Goal: Information Seeking & Learning: Learn about a topic

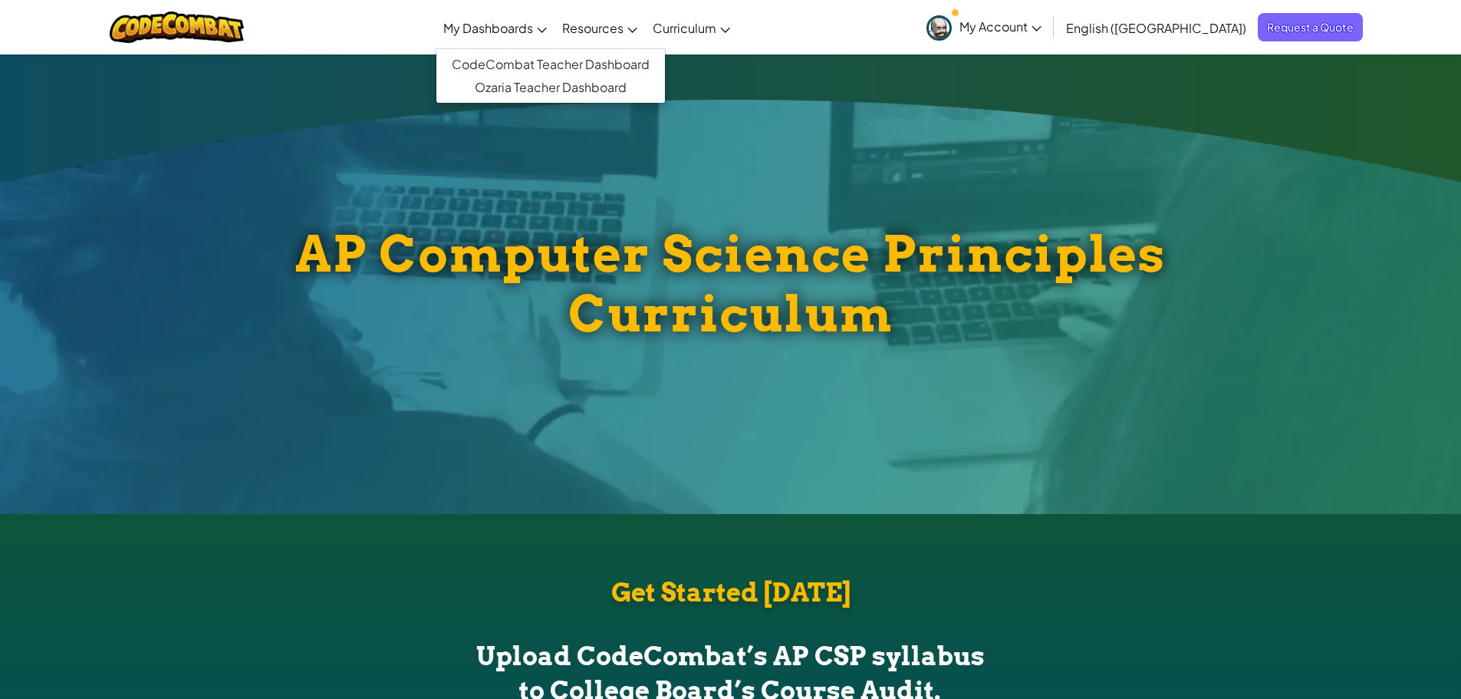
click at [553, 31] on link "My Dashboards" at bounding box center [495, 27] width 119 height 41
click at [560, 73] on link "CodeCombat Teacher Dashboard" at bounding box center [550, 64] width 229 height 23
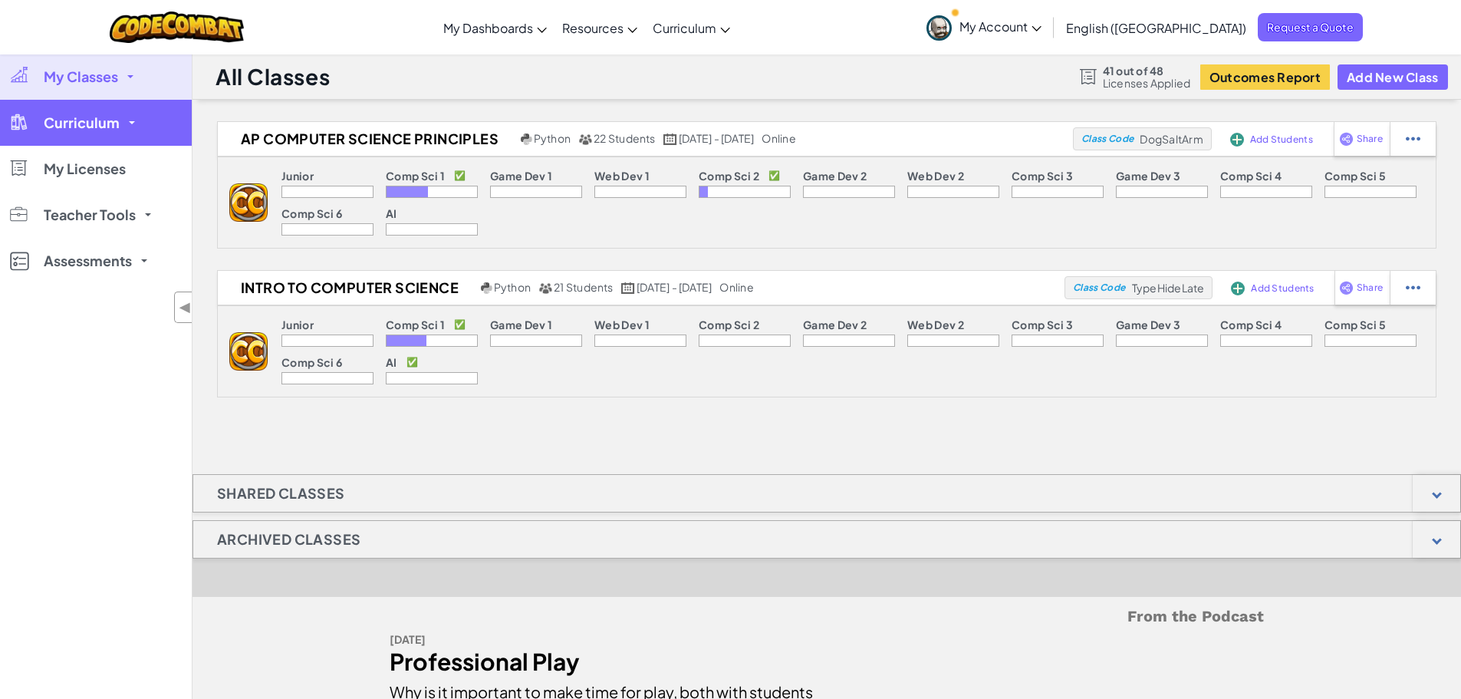
click at [75, 120] on span "Curriculum" at bounding box center [82, 123] width 76 height 14
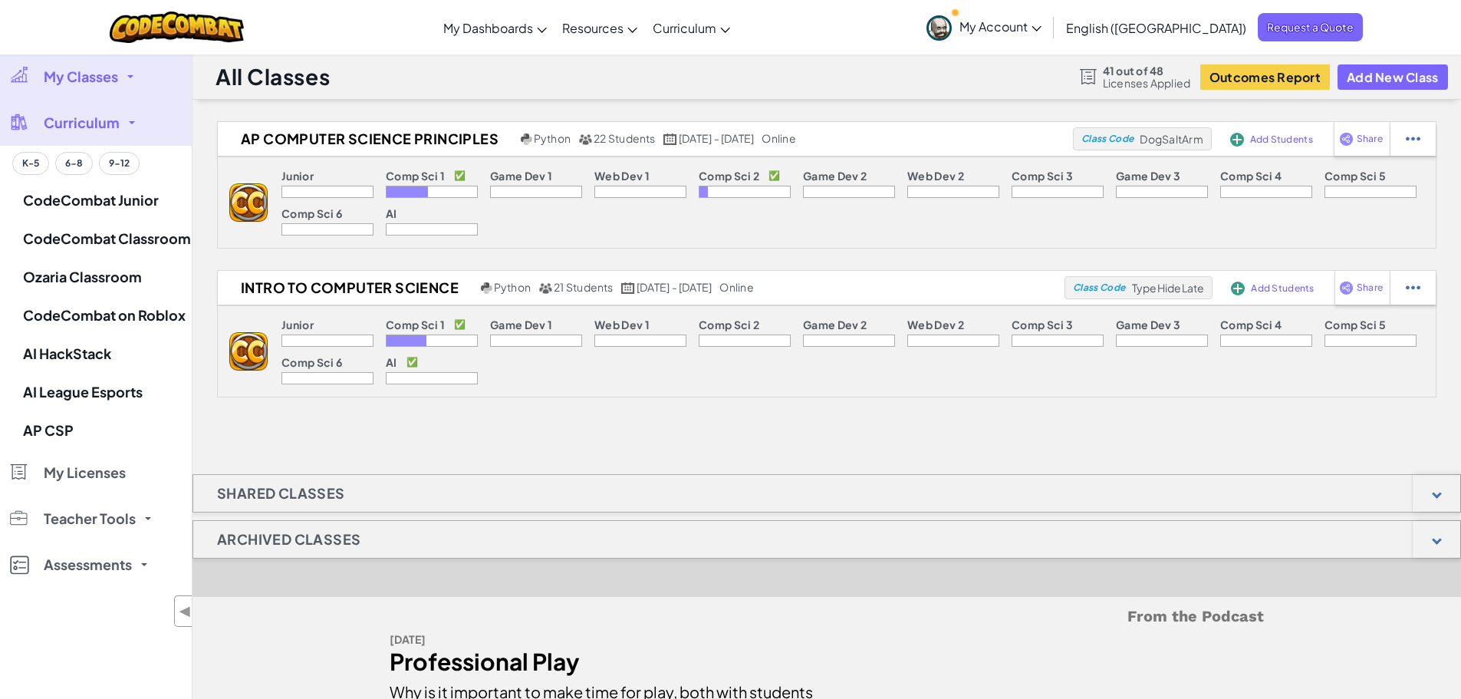
click at [102, 81] on span "My Classes" at bounding box center [81, 77] width 74 height 14
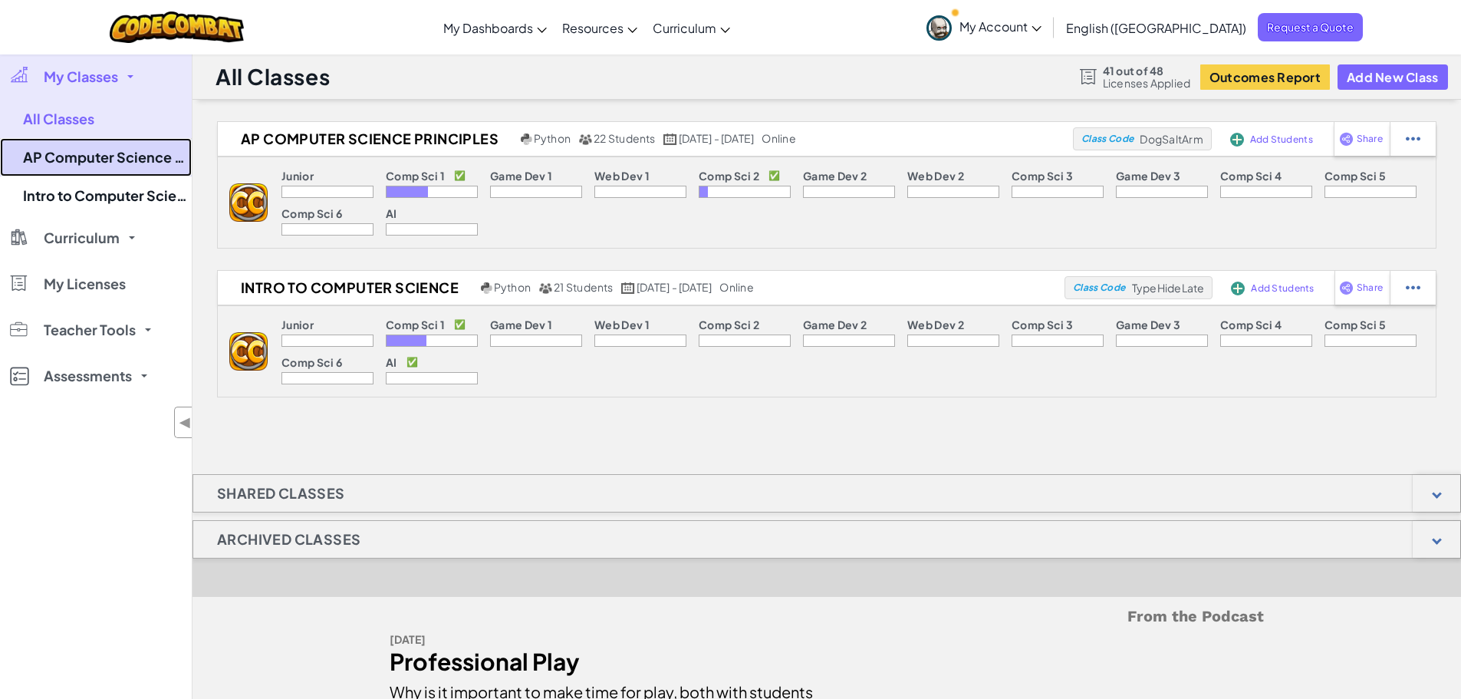
click at [135, 157] on link "AP Computer Science Principles" at bounding box center [96, 157] width 192 height 38
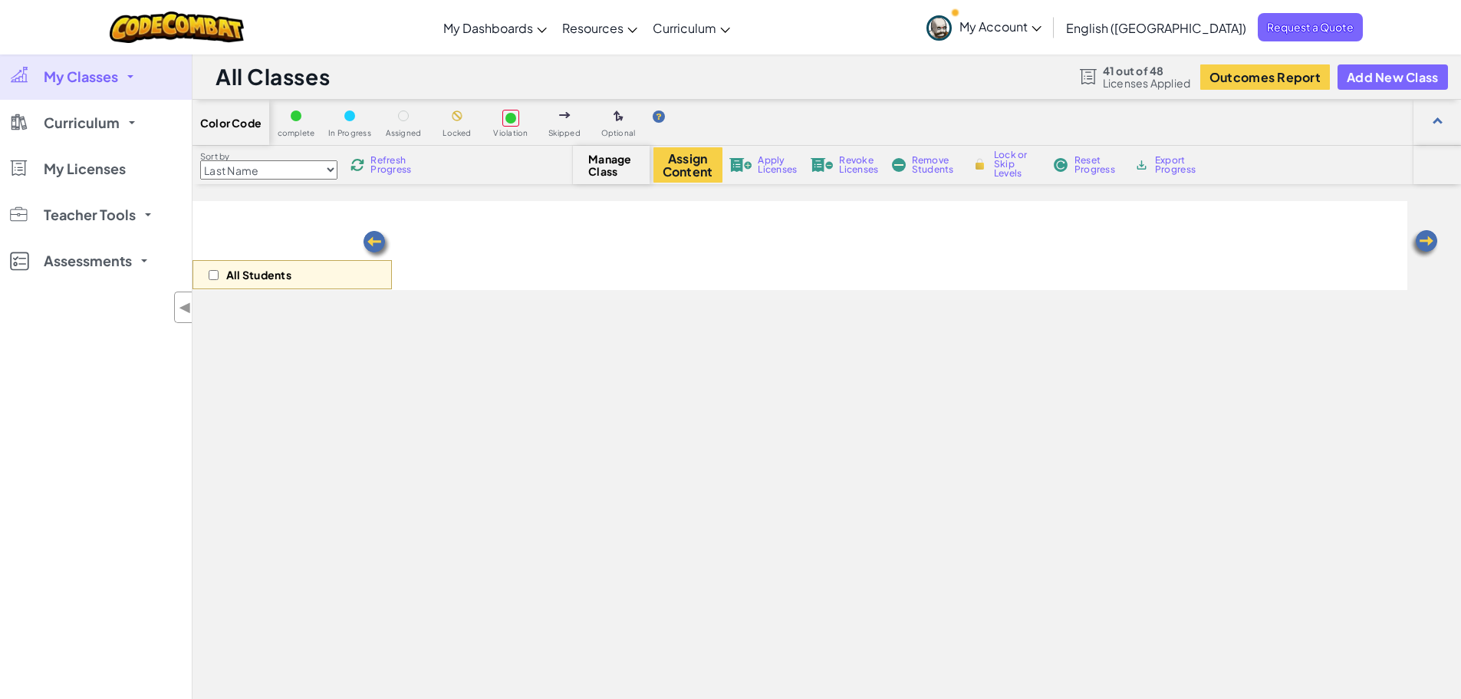
select select "560f1a9f22961295f9427742"
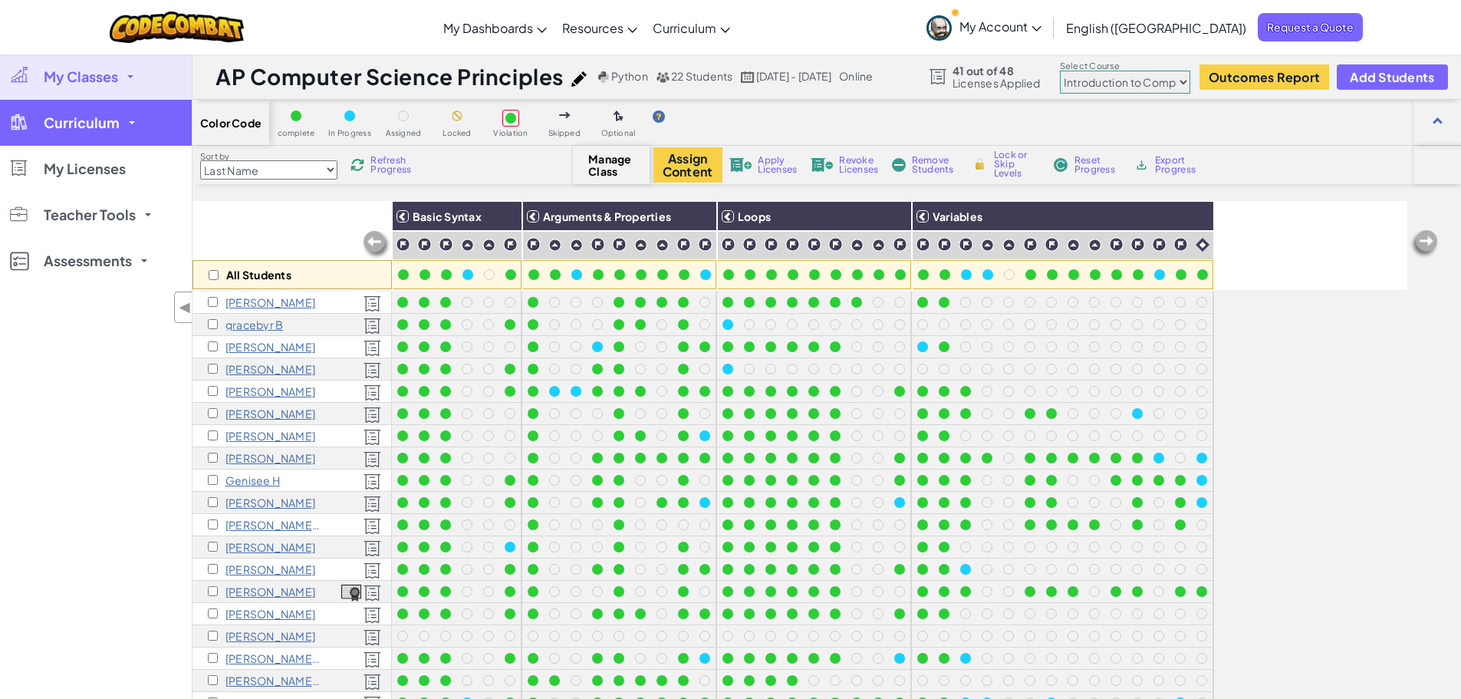
click at [101, 118] on span "Curriculum" at bounding box center [82, 123] width 76 height 14
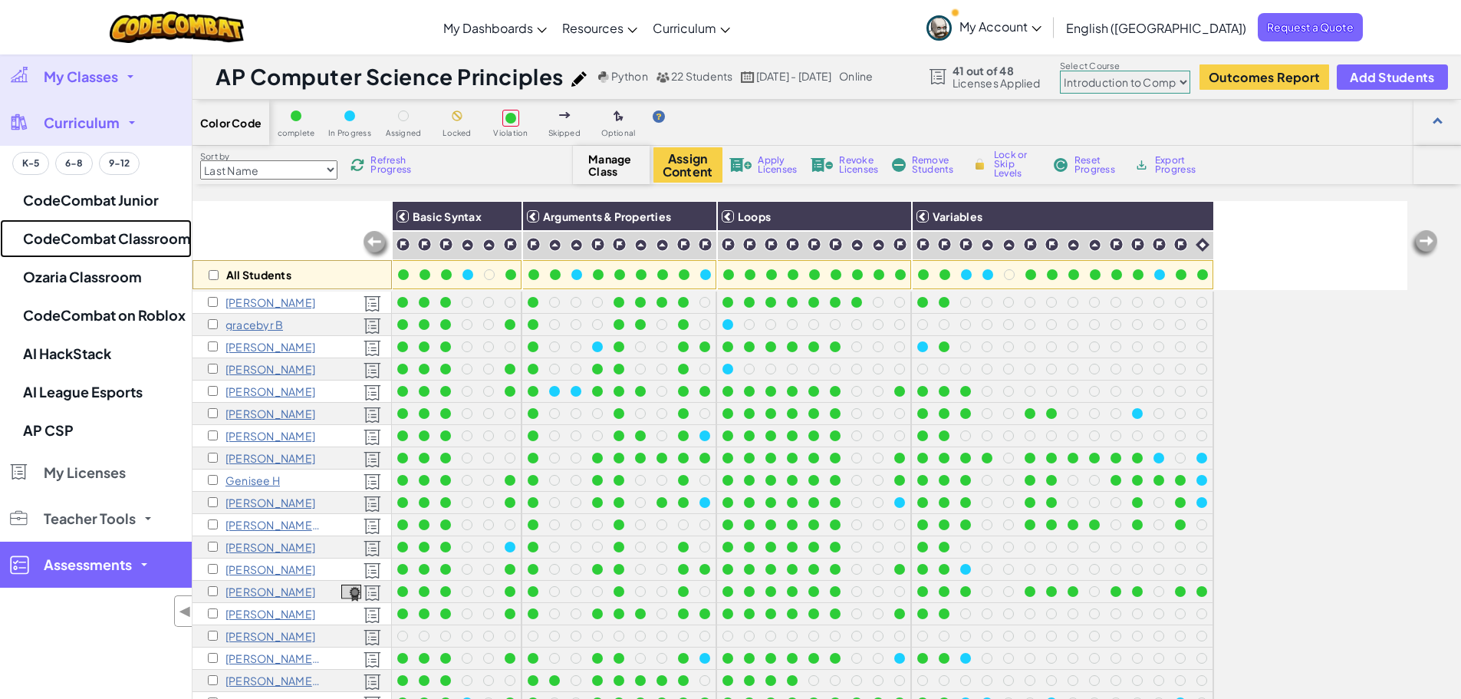
click at [127, 238] on link "CodeCombat Classroom" at bounding box center [96, 238] width 192 height 38
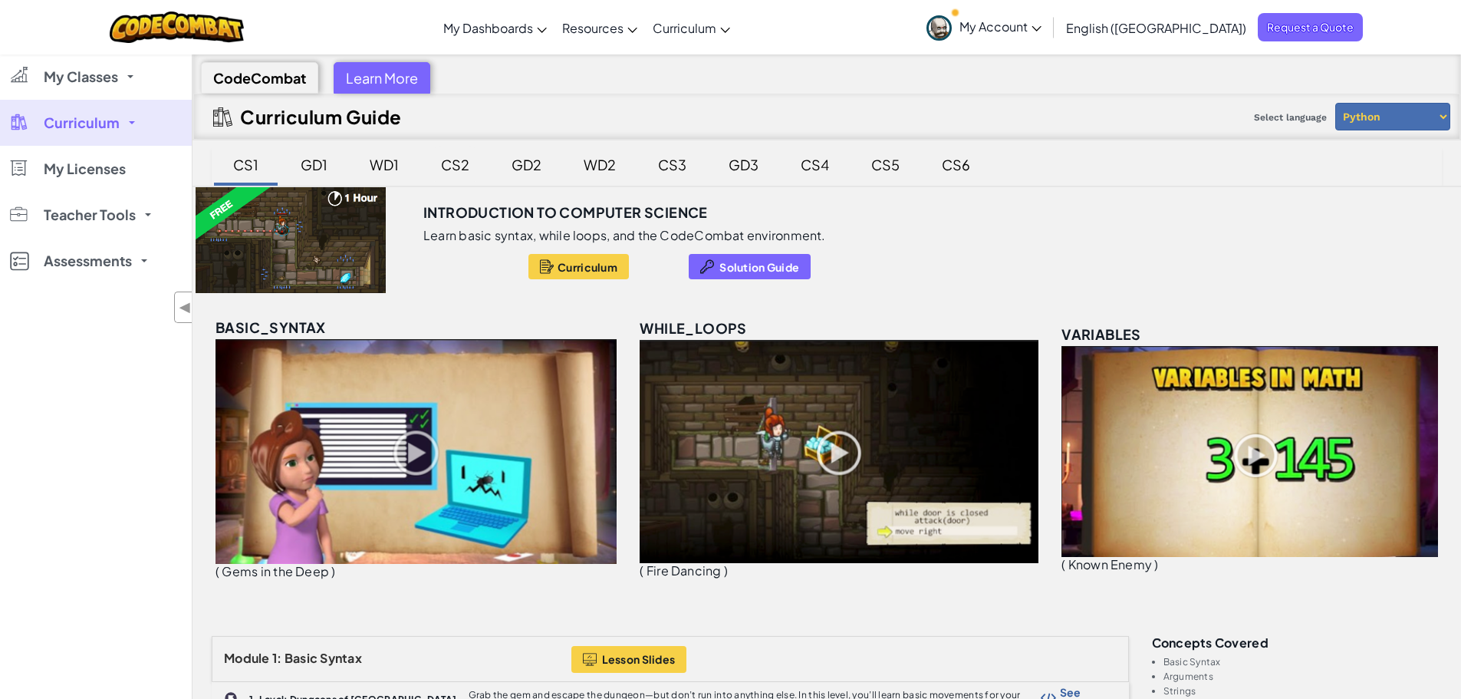
click at [460, 167] on div "CS2" at bounding box center [455, 164] width 59 height 36
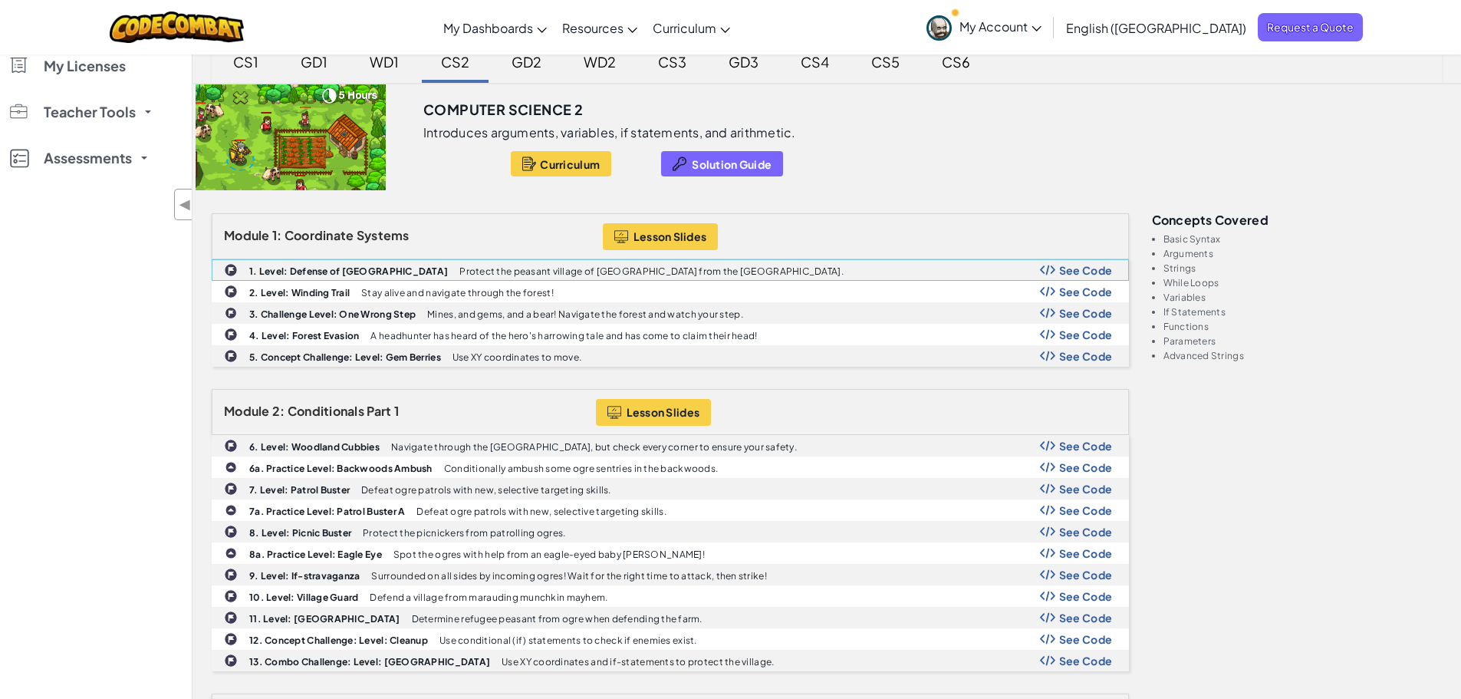
scroll to position [102, 0]
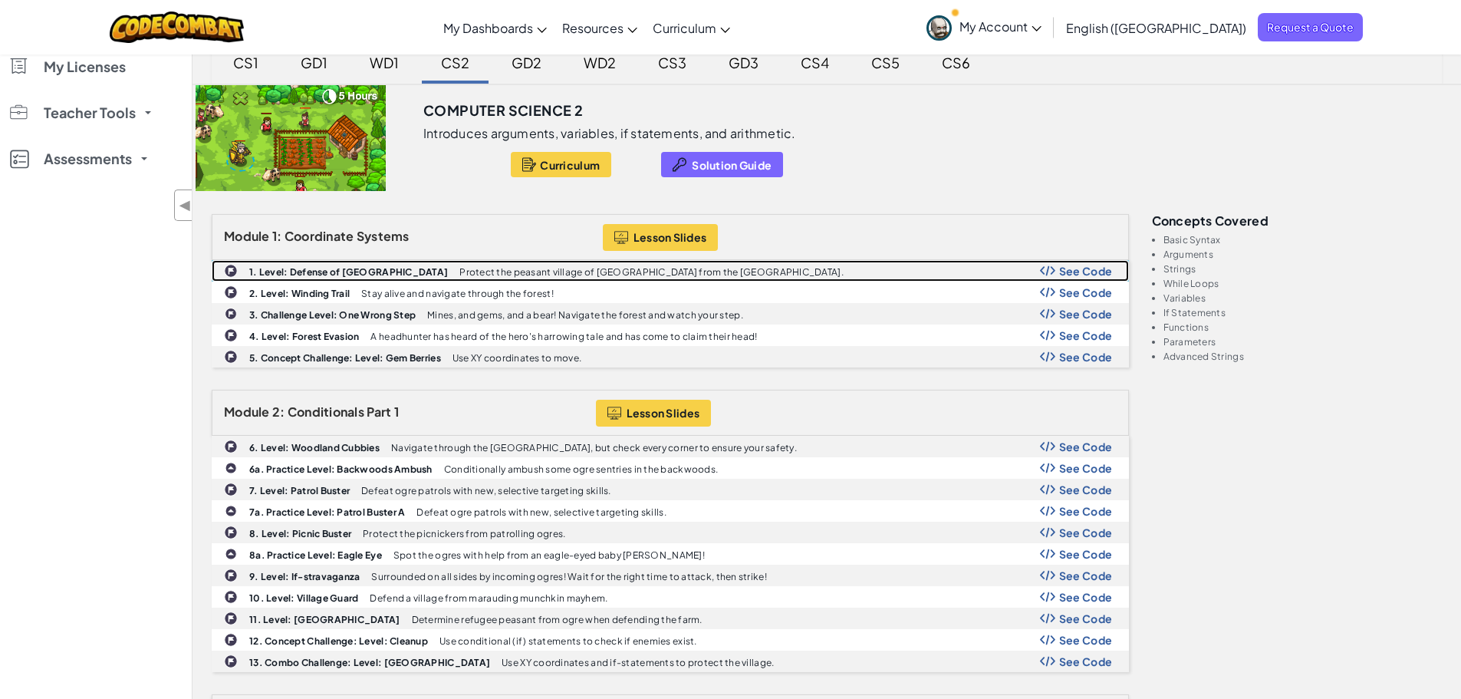
click at [340, 271] on b "1. Level: Defense of [GEOGRAPHIC_DATA]" at bounding box center [348, 272] width 199 height 12
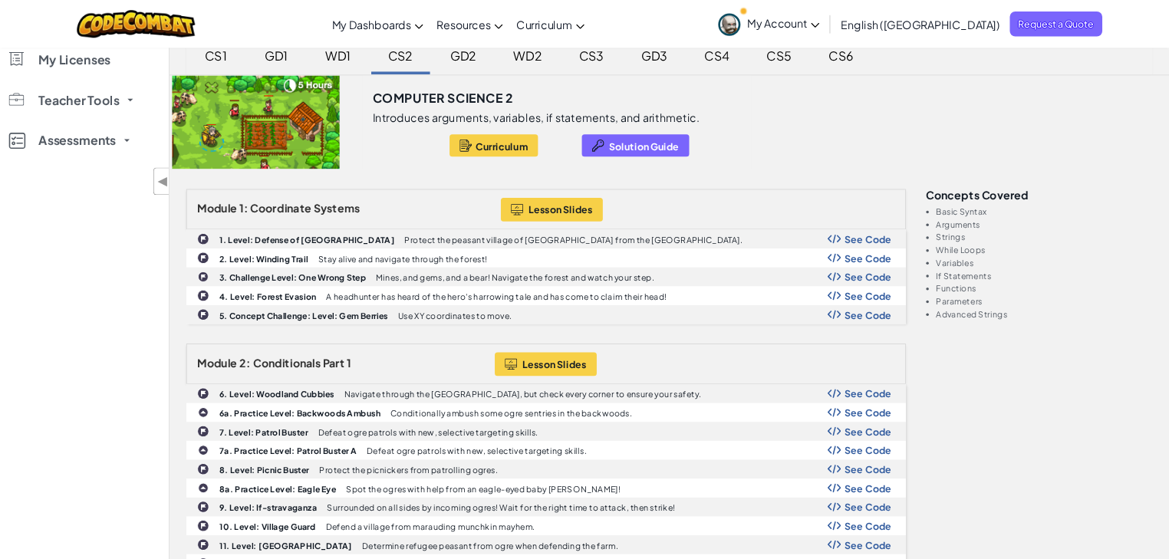
scroll to position [101, 0]
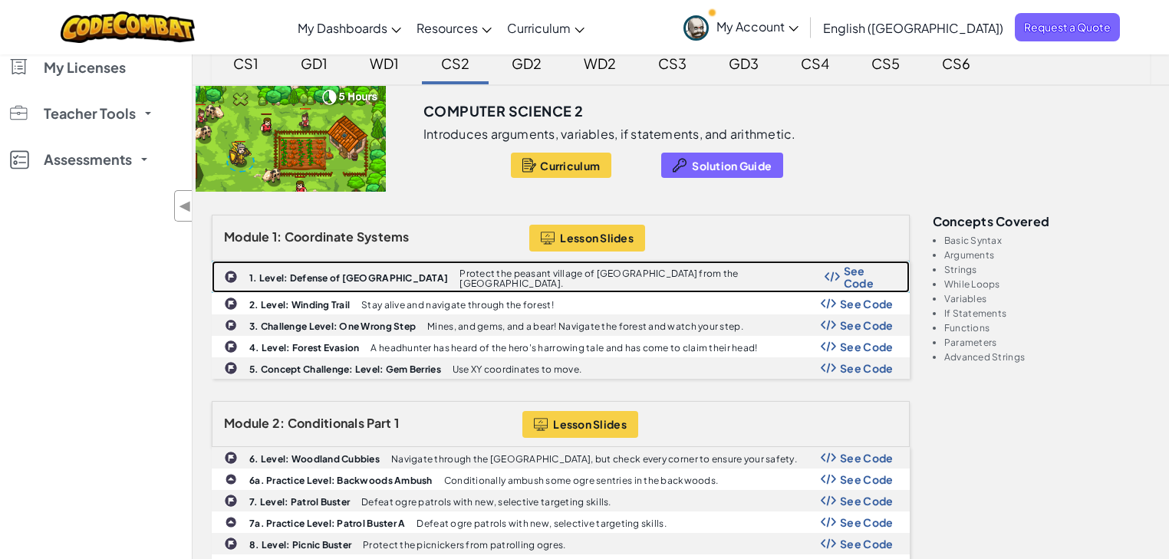
click at [862, 275] on span "See Code" at bounding box center [869, 277] width 50 height 25
